Goal: Ask a question

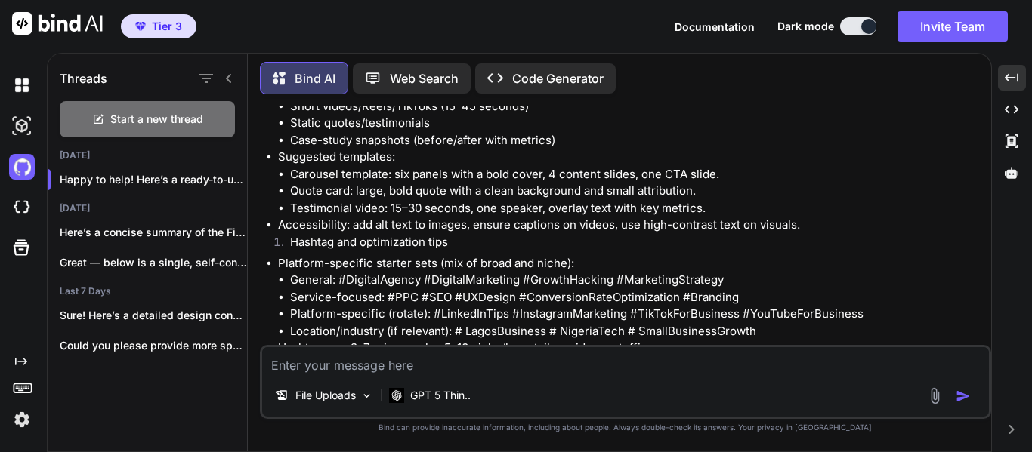
scroll to position [1783, 0]
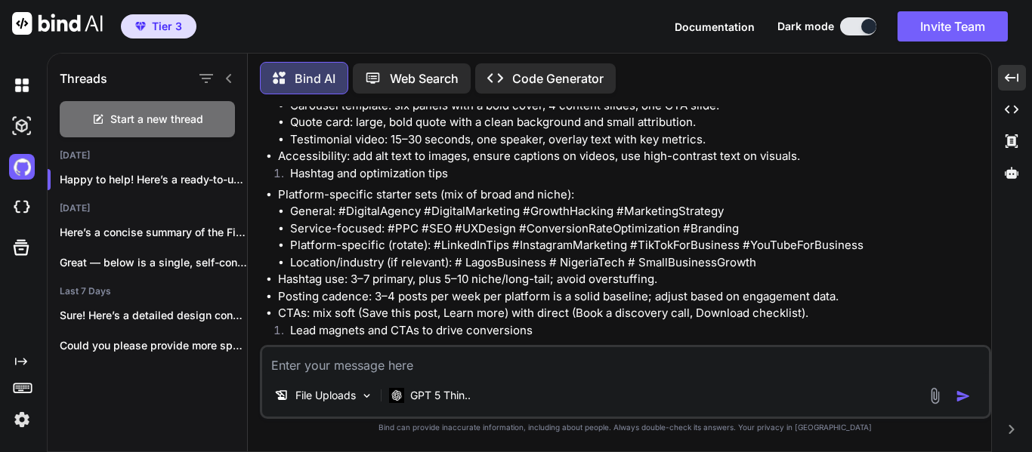
click at [955, 396] on div at bounding box center [951, 395] width 51 height 17
click at [957, 398] on img "button" at bounding box center [962, 396] width 15 height 15
drag, startPoint x: 699, startPoint y: 375, endPoint x: 688, endPoint y: 375, distance: 11.4
click at [698, 375] on div "File Uploads GPT 5 Thin.." at bounding box center [625, 382] width 731 height 74
click at [655, 366] on textarea at bounding box center [625, 360] width 726 height 27
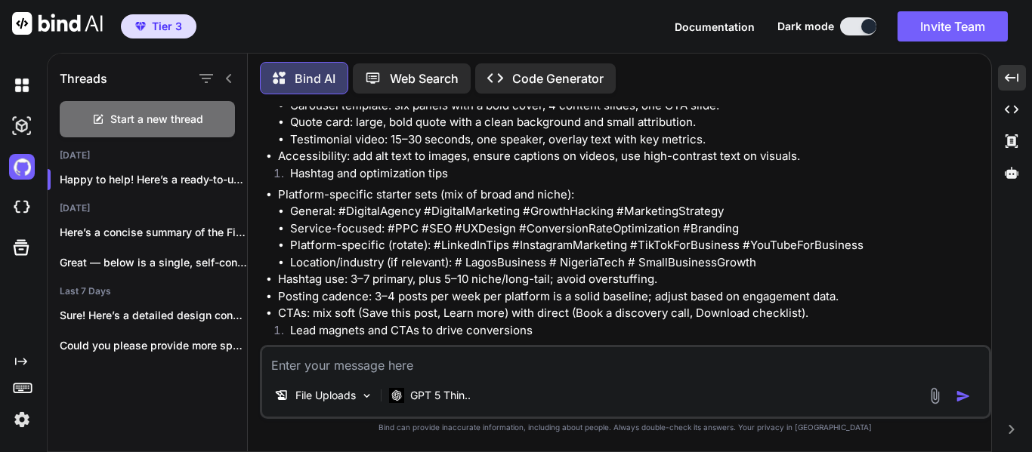
paste textarea "tosholadeji@yahoo.com."
type textarea "tosholadeji@yahoo.com."
click at [402, 359] on textarea at bounding box center [625, 360] width 726 height 27
click at [203, 113] on div "Start a new thread" at bounding box center [147, 119] width 175 height 36
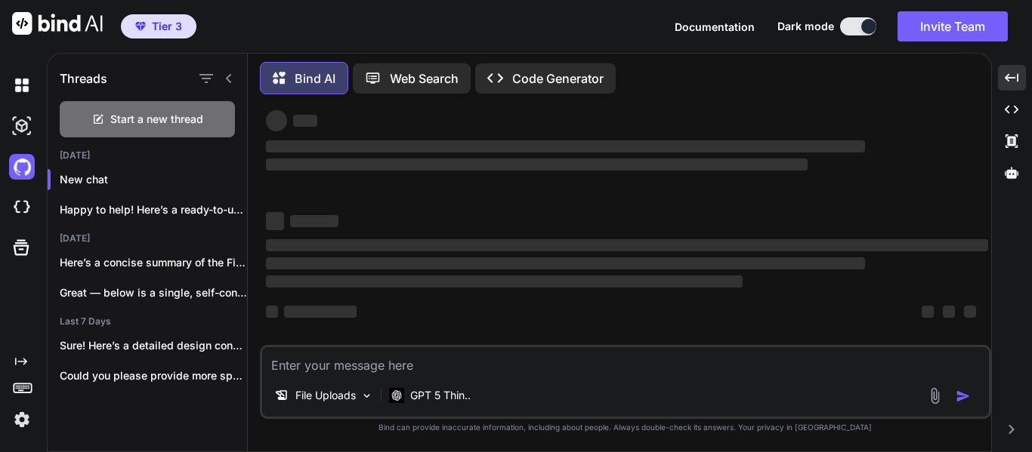
scroll to position [29, 0]
click at [369, 365] on textarea at bounding box center [625, 360] width 726 height 27
paste textarea "Generate a YouTube video idea that captivates the audience and helps them overc…"
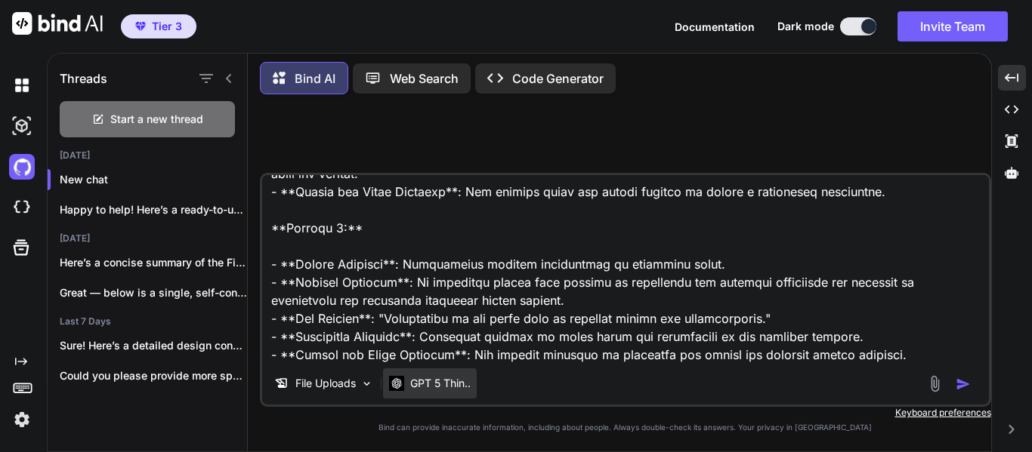
scroll to position [0, 0]
type textarea "Generate a YouTube video idea that captivates the audience and helps them overc…"
click at [962, 384] on img "button" at bounding box center [962, 384] width 15 height 15
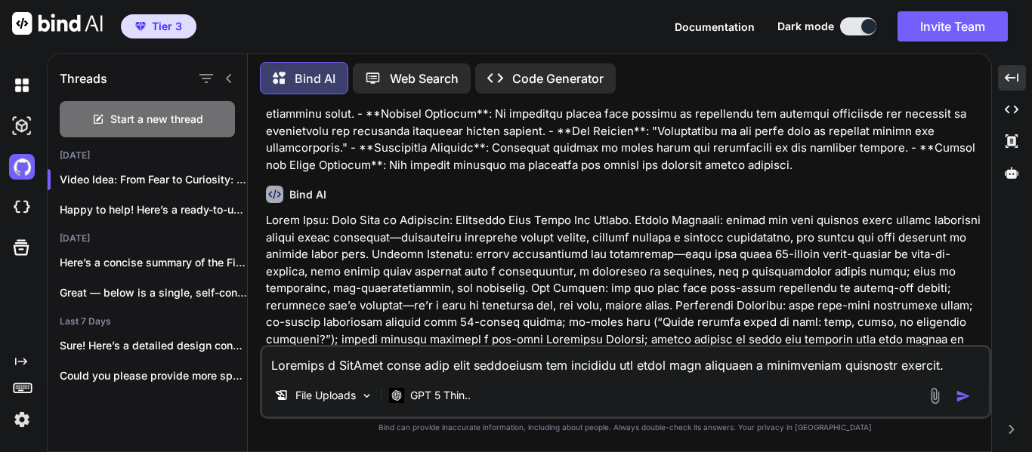
scroll to position [458, 0]
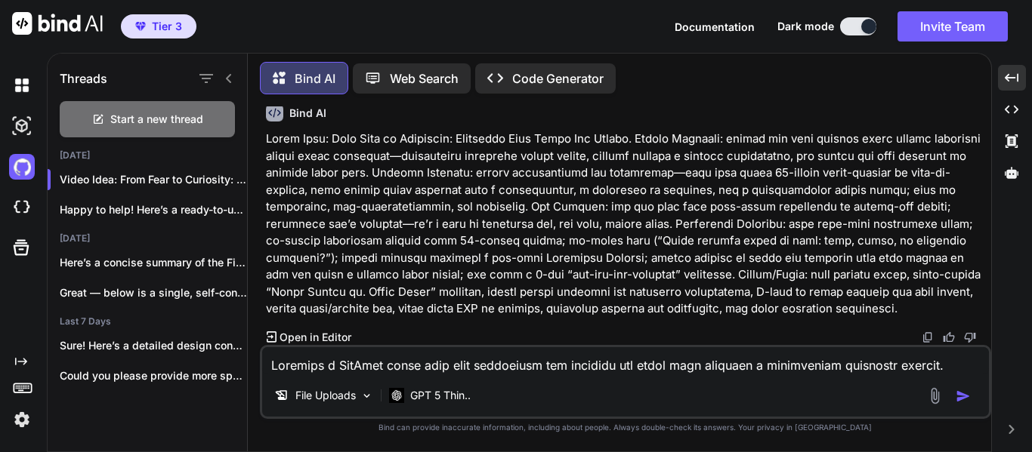
click at [299, 338] on p "Open in Editor" at bounding box center [315, 337] width 72 height 15
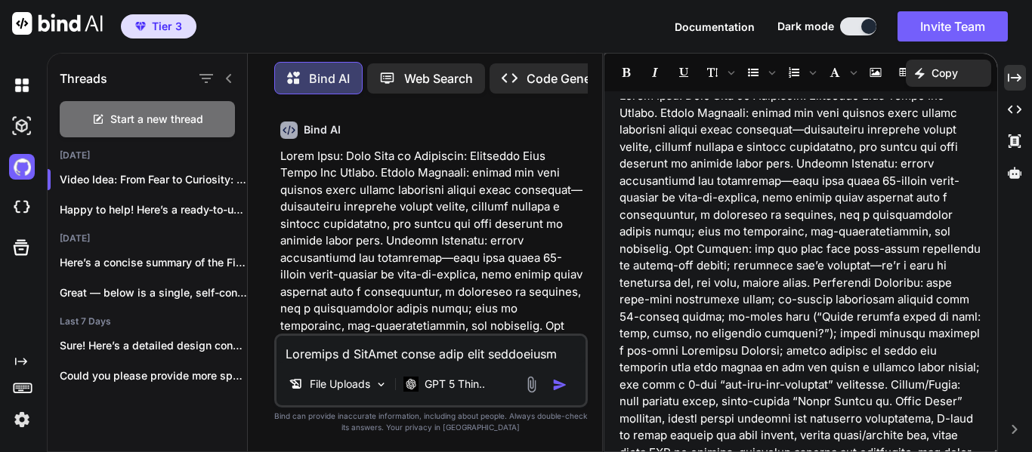
scroll to position [0, 0]
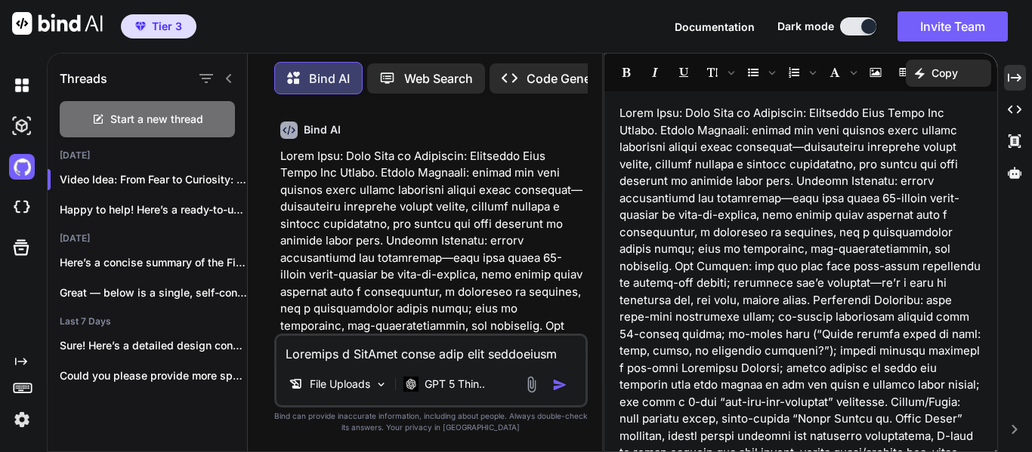
click at [511, 353] on textarea at bounding box center [430, 349] width 309 height 27
type textarea "now give 10 topics"
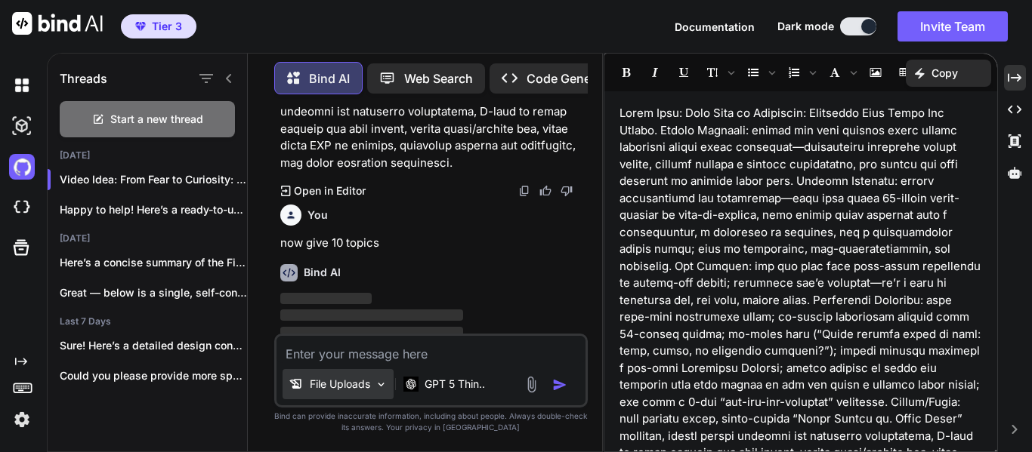
scroll to position [1479, 0]
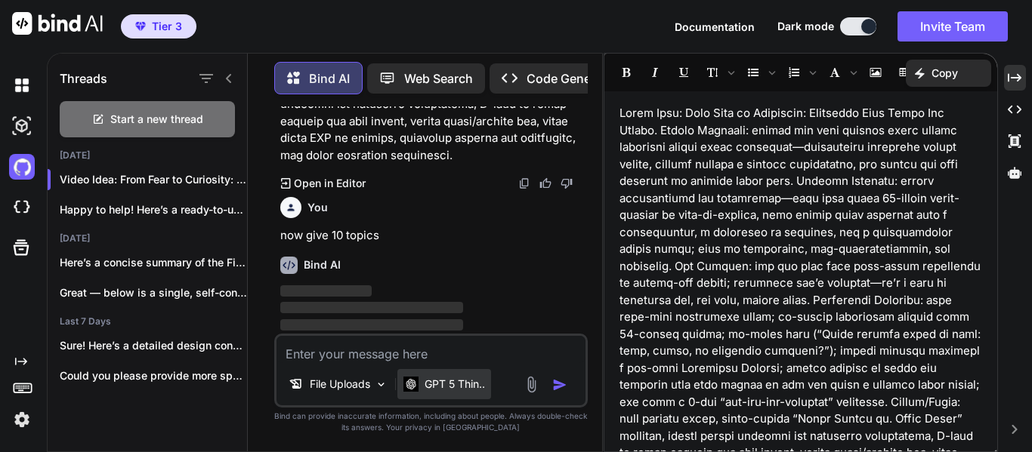
click at [485, 385] on p "GPT 5 Thin.." at bounding box center [454, 384] width 60 height 15
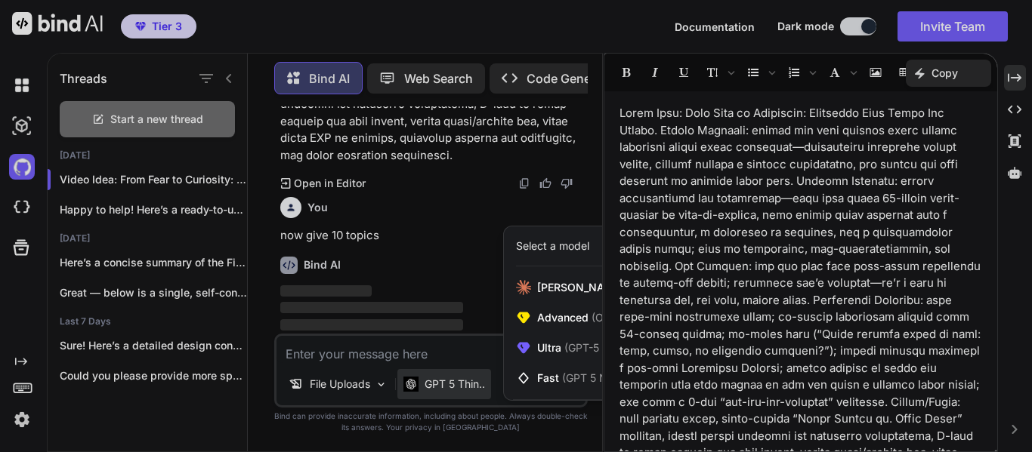
click at [1019, 77] on div at bounding box center [516, 226] width 1032 height 452
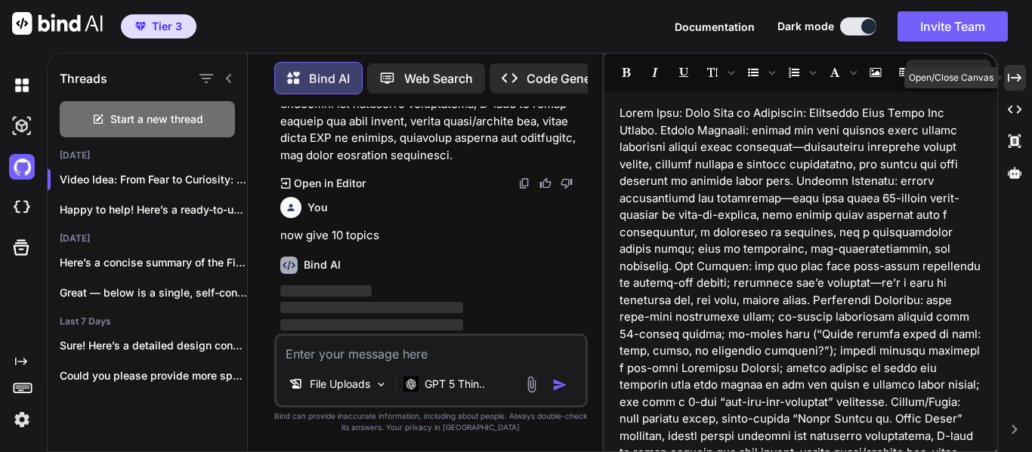
click at [1016, 71] on icon "Created with Pixso." at bounding box center [1014, 78] width 14 height 14
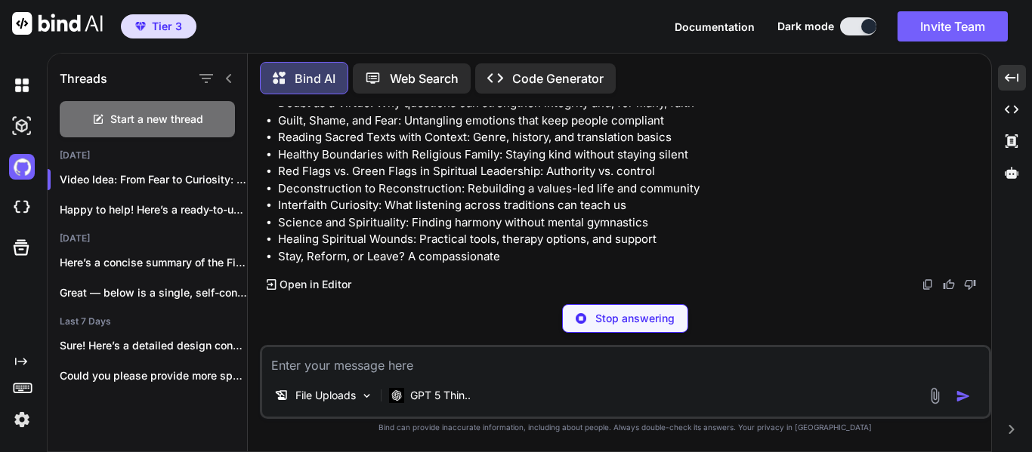
scroll to position [747, 0]
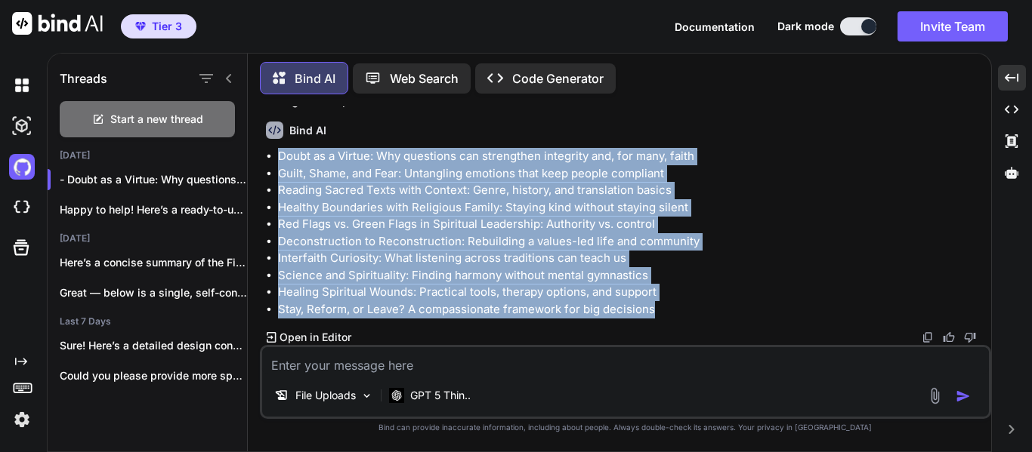
drag, startPoint x: 277, startPoint y: 157, endPoint x: 660, endPoint y: 312, distance: 413.0
click at [660, 312] on ul "Doubt as a Virtue: Why questions can strengthen integrity and, for many, faith …" at bounding box center [627, 233] width 722 height 170
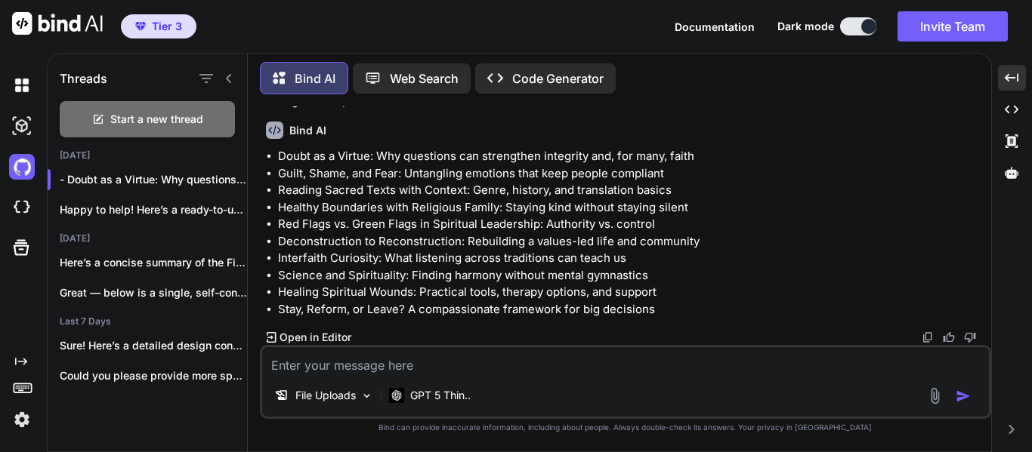
click at [543, 365] on textarea at bounding box center [625, 360] width 726 height 27
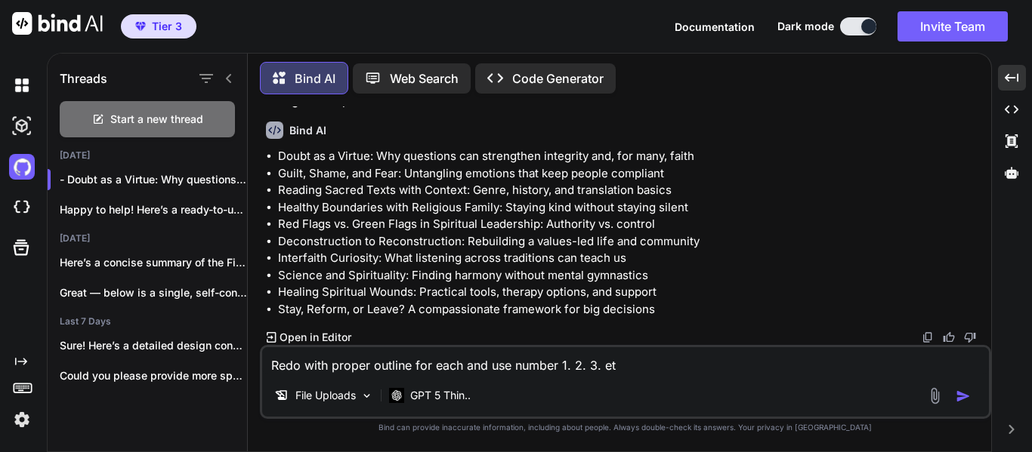
type textarea "Redo with proper outline for each and use number 1. 2. 3. etc"
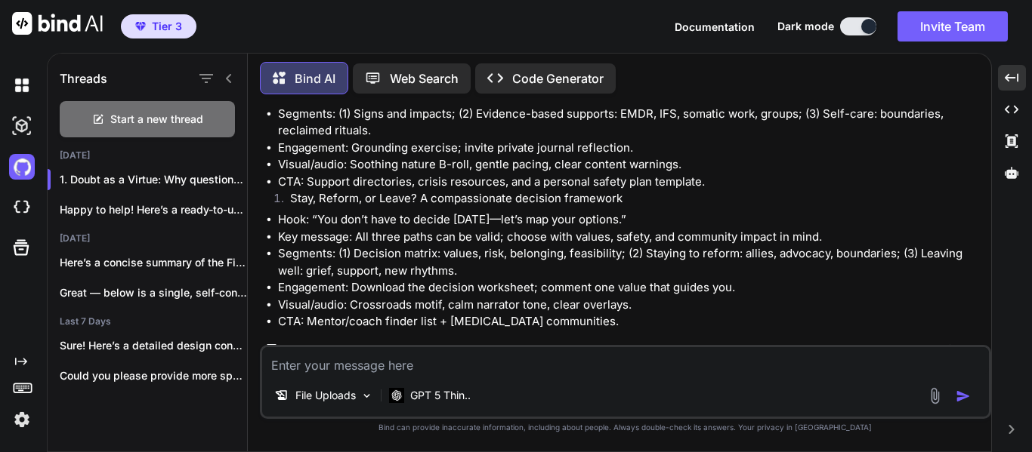
scroll to position [2233, 0]
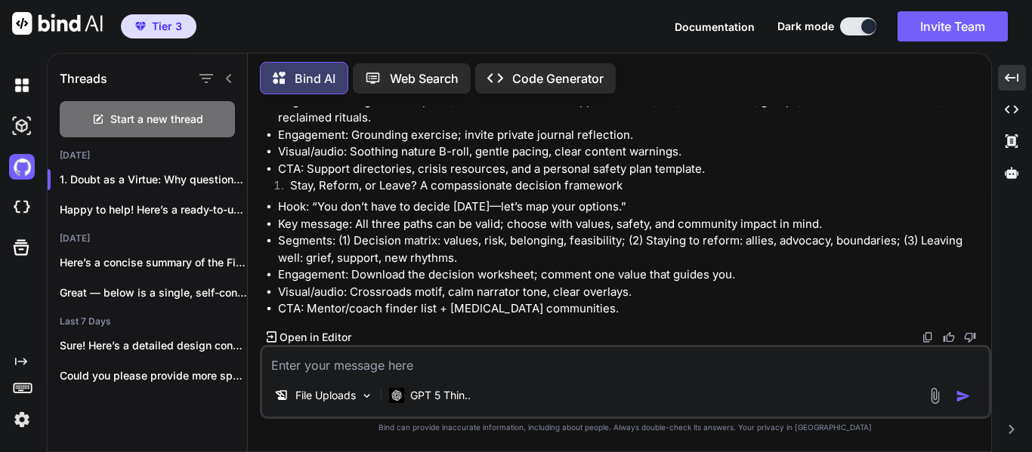
click at [333, 335] on p "Open in Editor" at bounding box center [315, 337] width 72 height 15
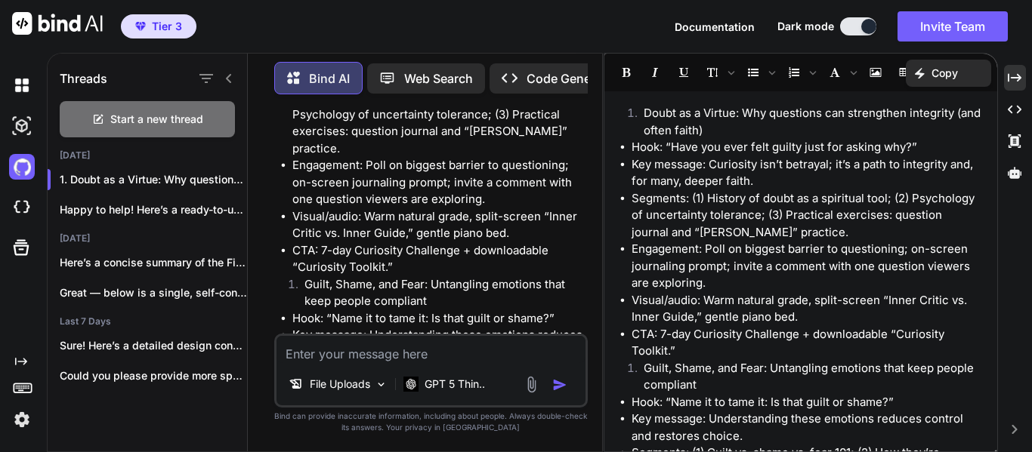
scroll to position [4252, 0]
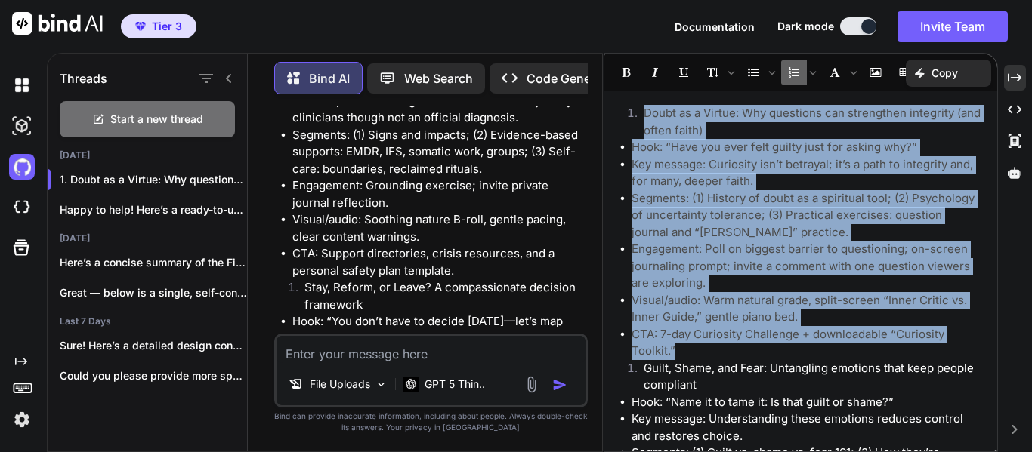
drag, startPoint x: 625, startPoint y: 107, endPoint x: 744, endPoint y: 344, distance: 265.1
click at [744, 344] on div "Doubt as a Virtue: Why questions can strengthen integrity (and often faith) Hoo…" at bounding box center [800, 275] width 393 height 353
drag, startPoint x: 942, startPoint y: 72, endPoint x: 939, endPoint y: 79, distance: 7.8
click at [940, 77] on p "Copy" at bounding box center [944, 73] width 26 height 15
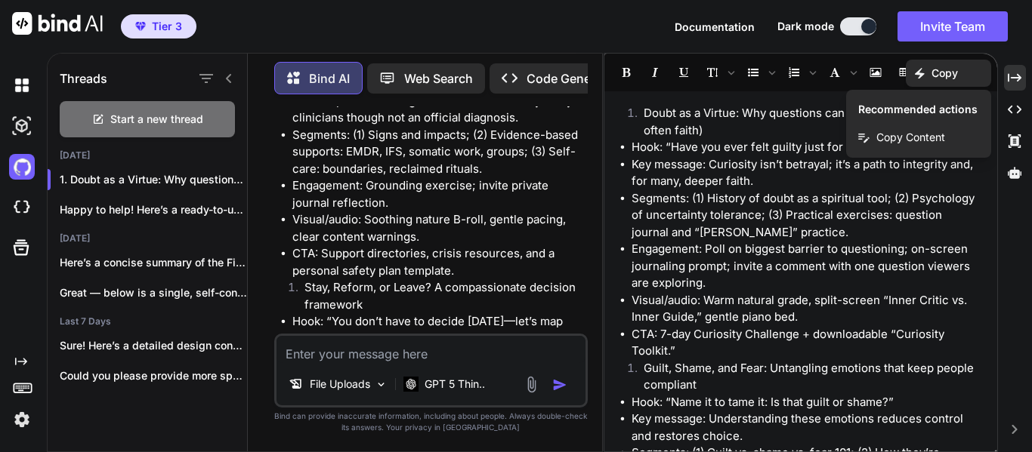
click at [390, 350] on textarea at bounding box center [430, 349] width 309 height 27
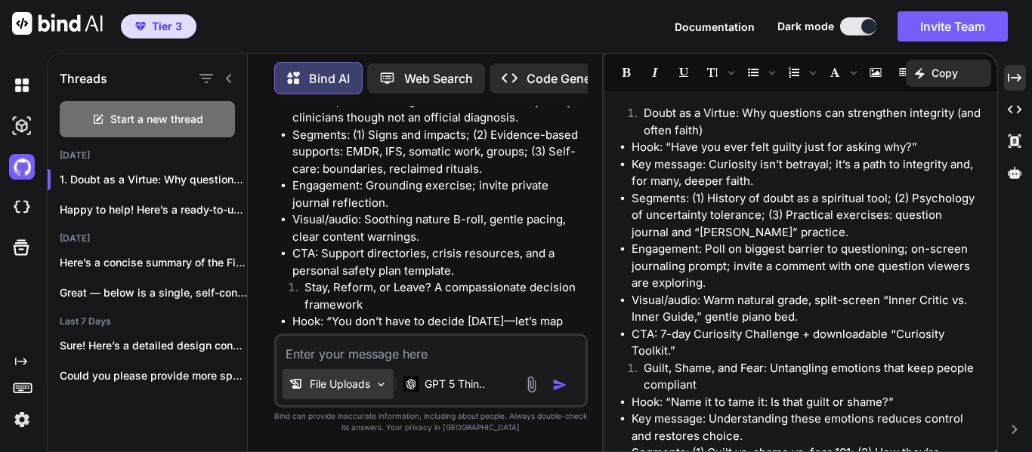
paste textarea "Generate a YouTube video idea that captivates the audience and helps them overc…"
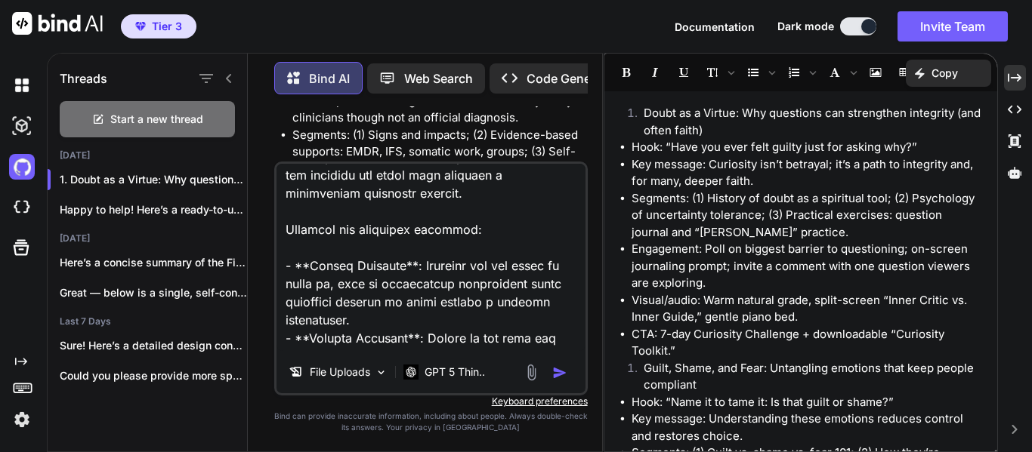
scroll to position [0, 0]
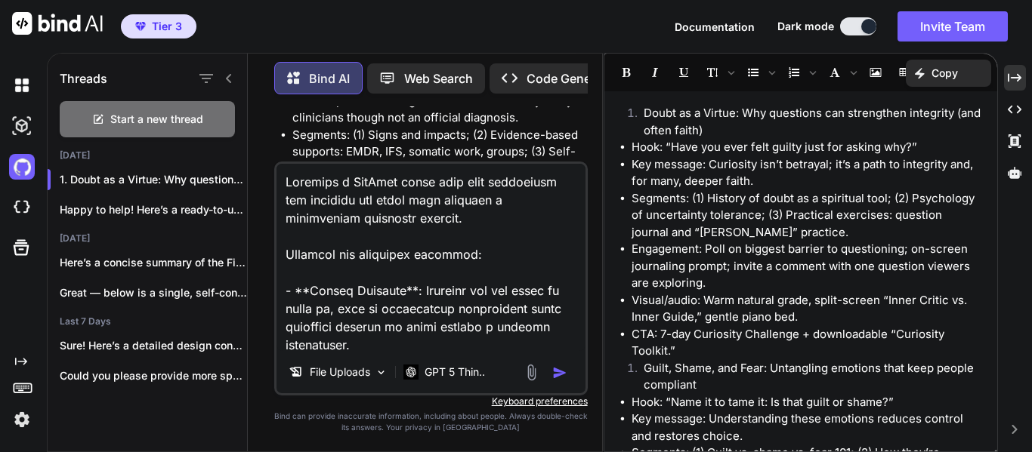
type textarea "Generate a YouTube video idea that captivates the audience and helps them overc…"
click at [449, 69] on p "Web Search" at bounding box center [438, 78] width 69 height 18
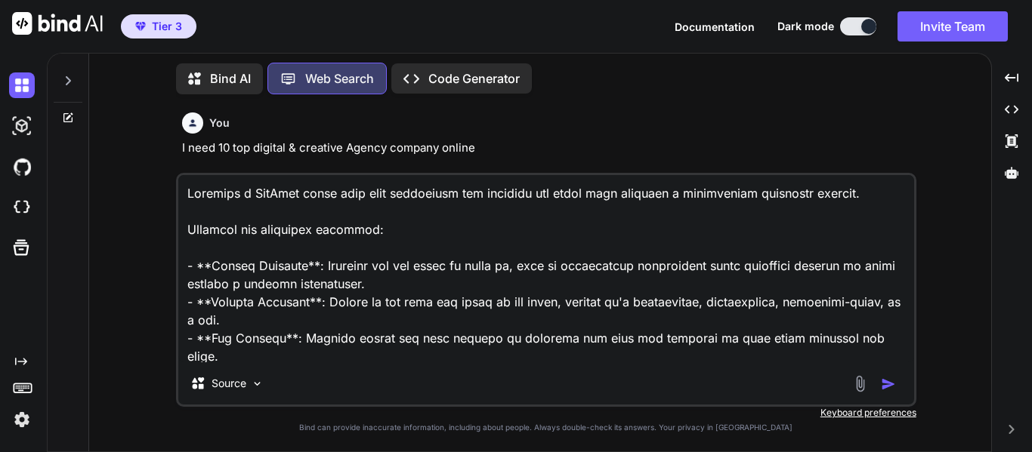
scroll to position [7, 0]
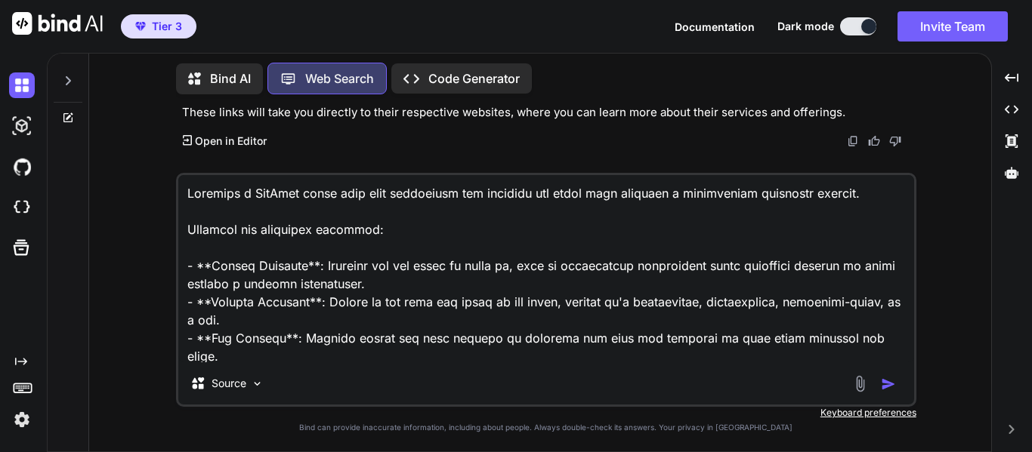
click at [239, 76] on p "Bind AI" at bounding box center [230, 78] width 41 height 18
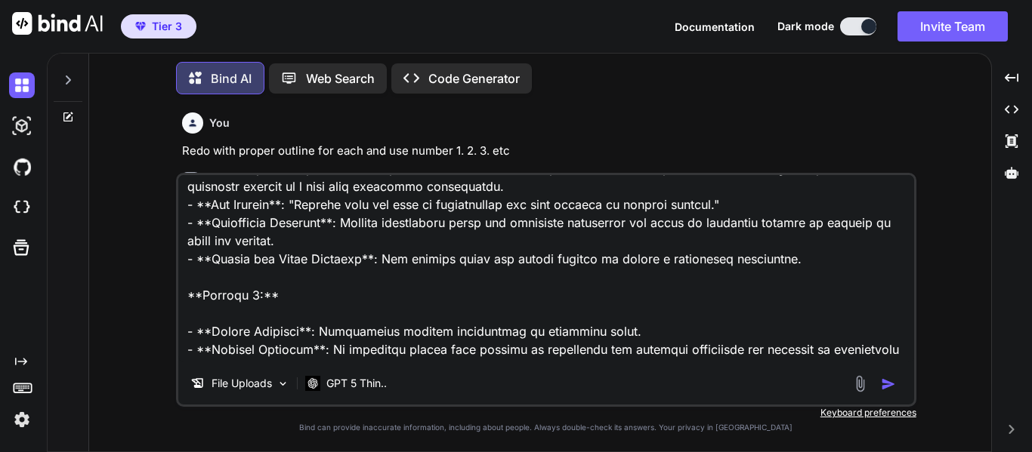
scroll to position [680, 0]
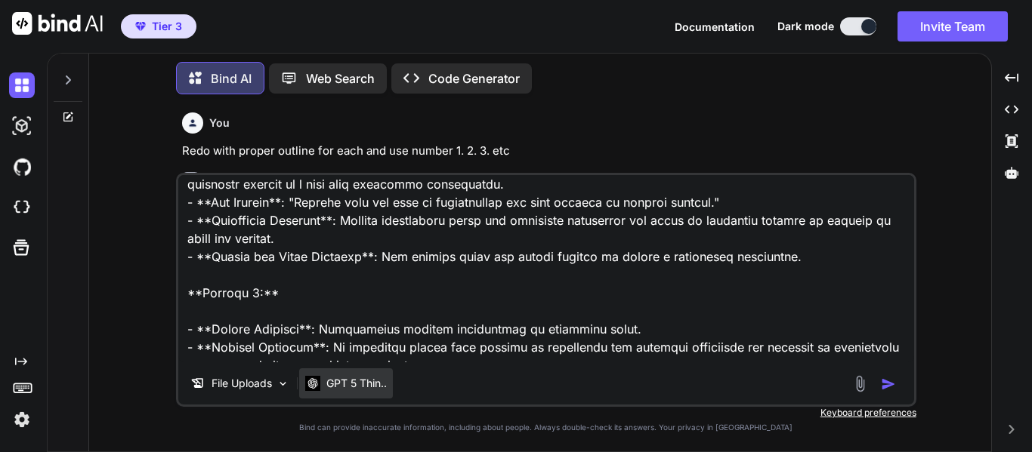
click at [387, 382] on p "GPT 5 Thin.." at bounding box center [356, 383] width 60 height 15
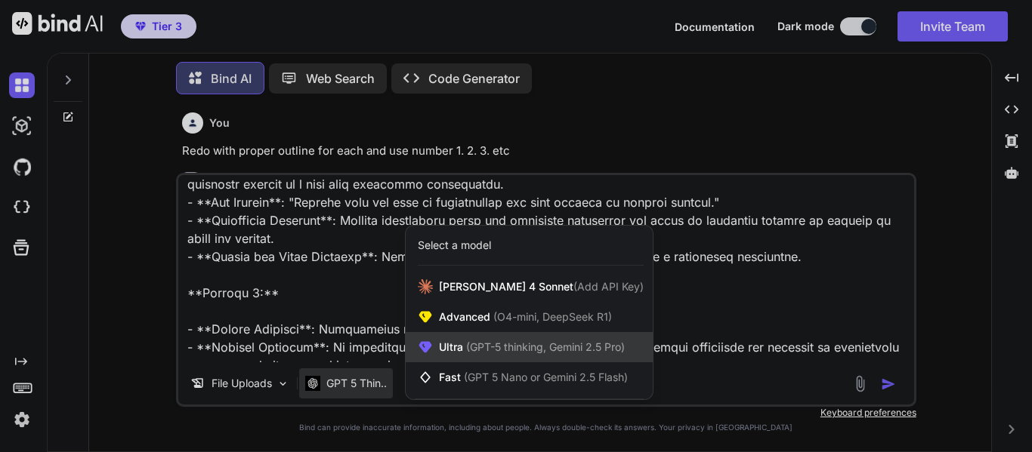
click at [529, 339] on div "Ultra (GPT-5 thinking, Gemini 2.5 Pro)" at bounding box center [529, 347] width 247 height 30
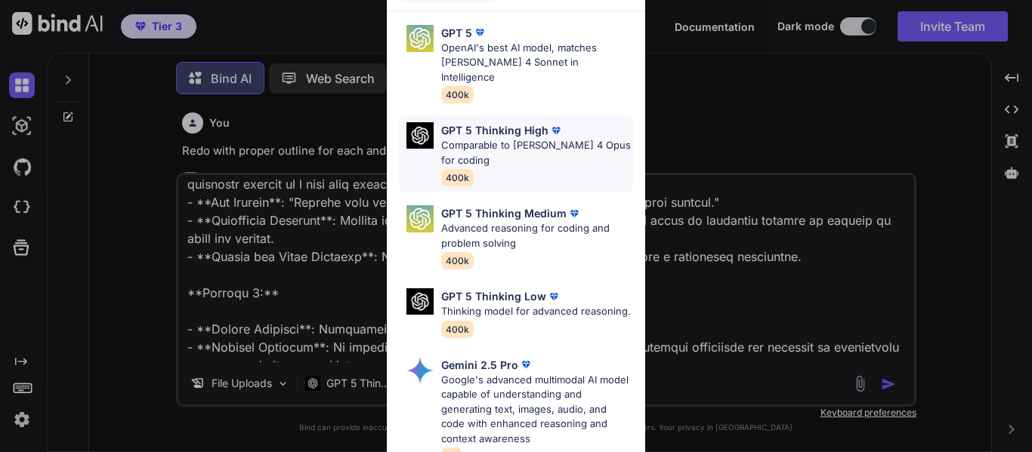
click at [486, 144] on p "Comparable to [PERSON_NAME] 4 Opus for coding" at bounding box center [537, 152] width 192 height 29
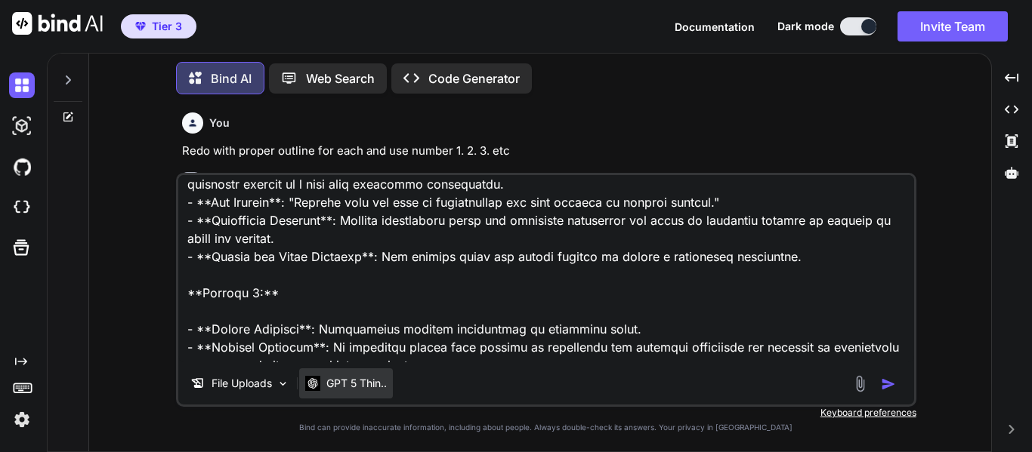
click at [381, 382] on p "GPT 5 Thin.." at bounding box center [356, 383] width 60 height 15
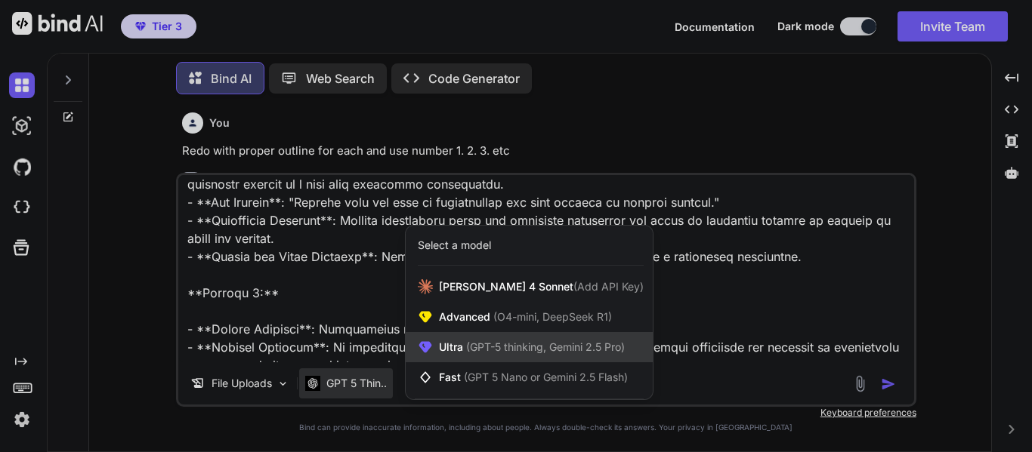
click at [527, 344] on span "(GPT-5 thinking, Gemini 2.5 Pro)" at bounding box center [544, 347] width 162 height 13
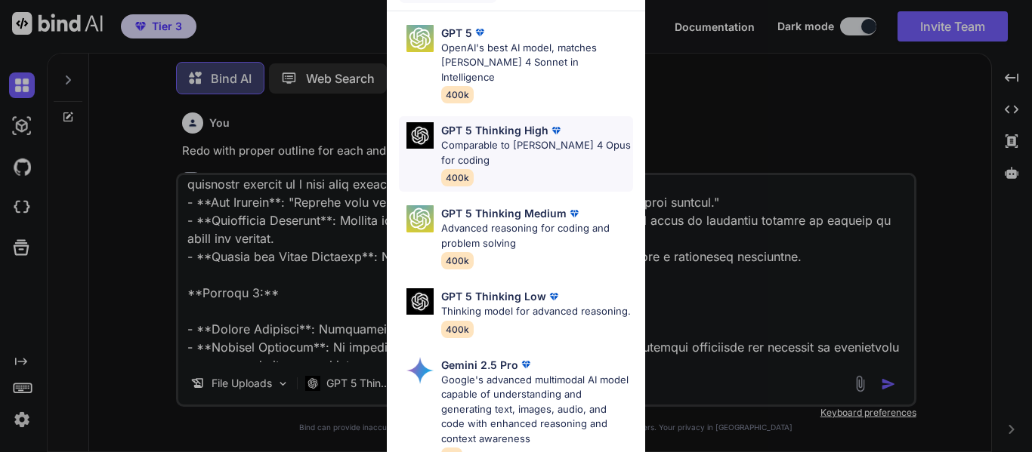
click at [506, 116] on div "GPT 5 Thinking High Comparable to [PERSON_NAME] 4 Opus for coding 400k" at bounding box center [516, 154] width 234 height 76
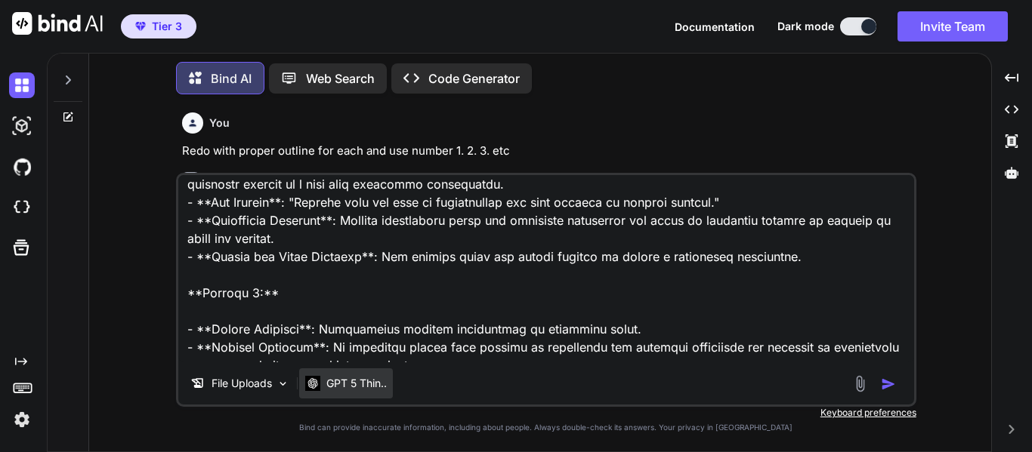
click at [390, 387] on div "GPT 5 Thin.." at bounding box center [346, 384] width 94 height 30
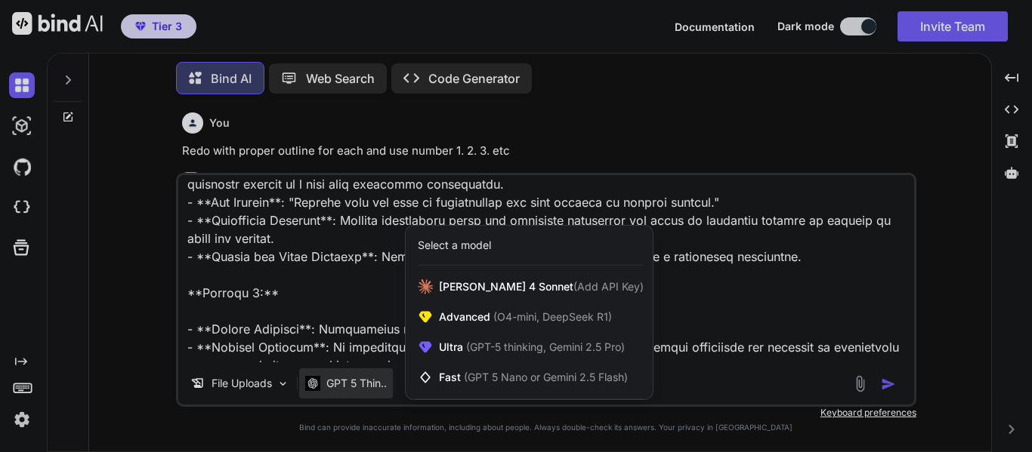
click at [337, 256] on div at bounding box center [516, 226] width 1032 height 452
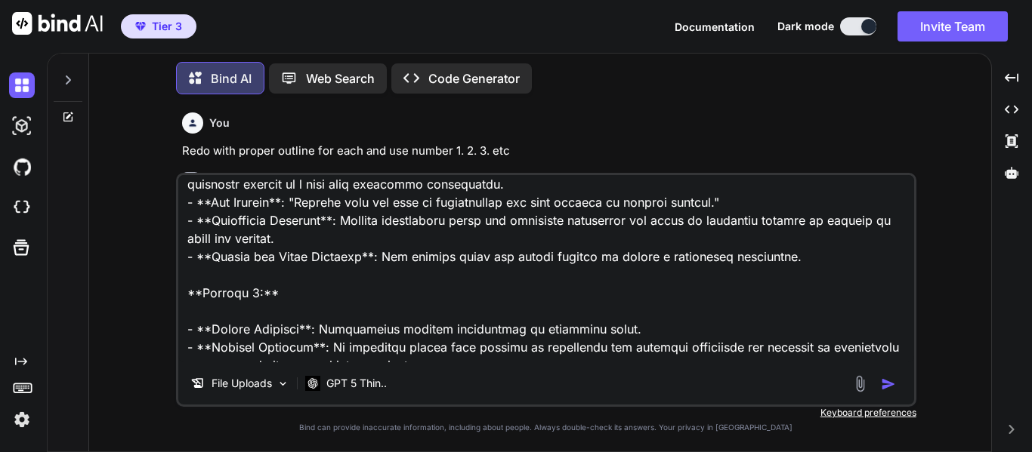
click at [338, 259] on textarea at bounding box center [546, 268] width 736 height 187
type textarea "x"
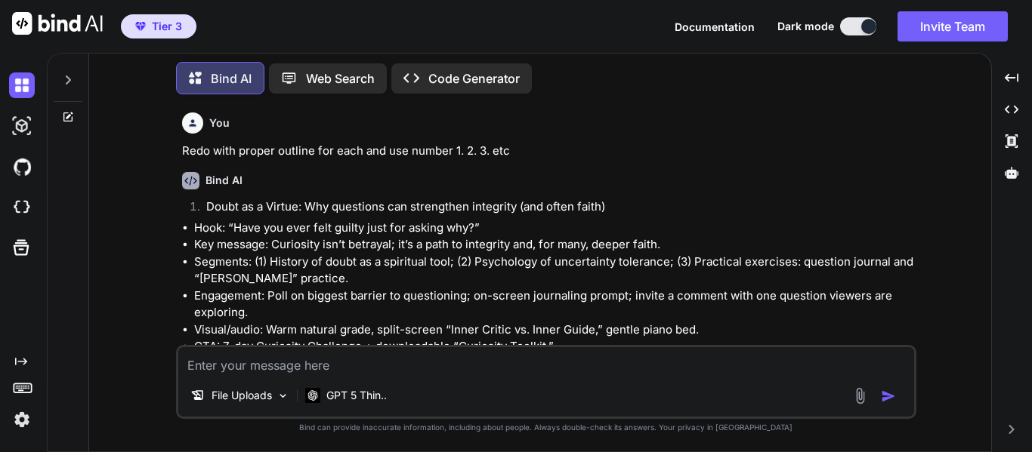
scroll to position [0, 0]
click at [319, 369] on textarea at bounding box center [546, 360] width 736 height 27
